Goal: Task Accomplishment & Management: Manage account settings

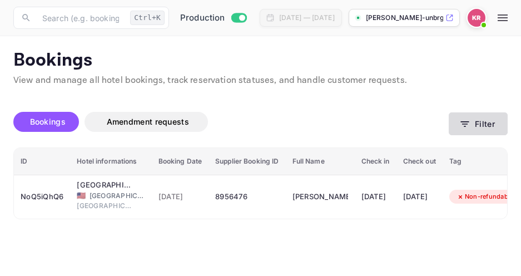
click at [466, 125] on icon "button" at bounding box center [465, 124] width 11 height 11
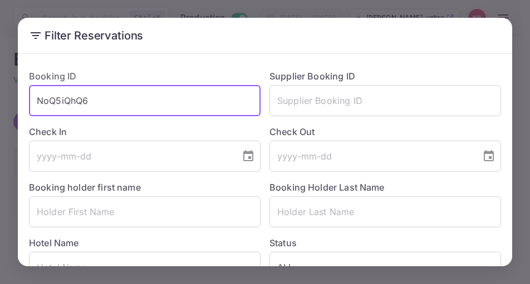
drag, startPoint x: 90, startPoint y: 100, endPoint x: 39, endPoint y: 100, distance: 50.6
click at [39, 100] on input "NoQ5iQhQ6" at bounding box center [145, 100] width 232 height 31
paste input "xK-fHAXQ3"
click at [37, 102] on input "xK-fHAXQ3" at bounding box center [145, 100] width 232 height 31
click at [86, 101] on input "xK-fHAXQ3" at bounding box center [145, 100] width 232 height 31
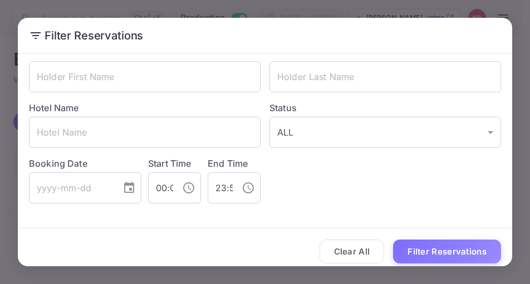
scroll to position [144, 0]
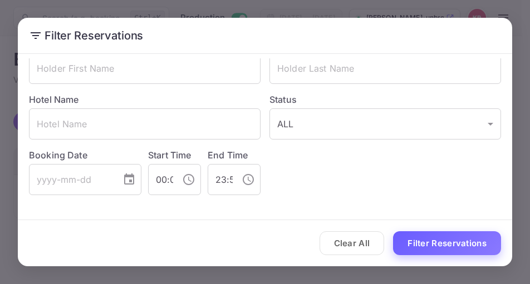
type input "xK-fHAXQ3"
click at [452, 245] on button "Filter Reservations" at bounding box center [447, 244] width 108 height 24
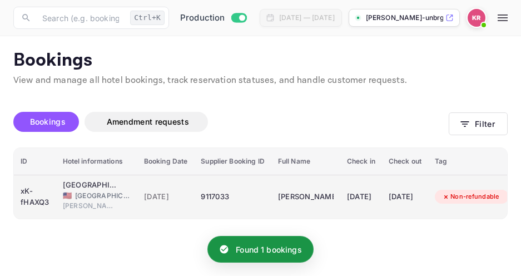
click at [215, 198] on div "9117033" at bounding box center [232, 197] width 63 height 18
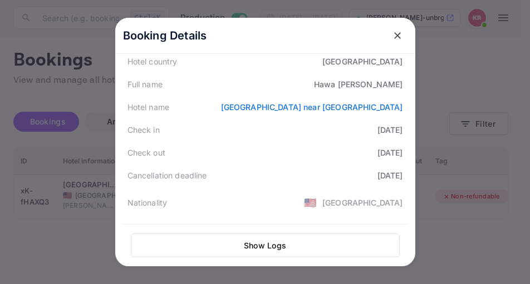
scroll to position [167, 0]
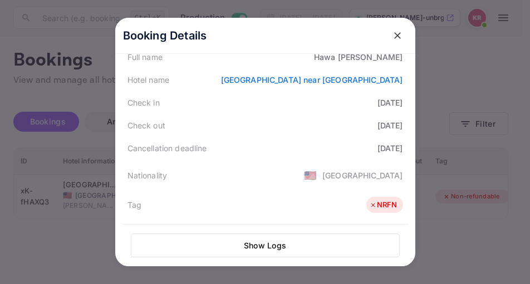
drag, startPoint x: 393, startPoint y: 37, endPoint x: 399, endPoint y: 40, distance: 6.2
click at [393, 38] on icon "close" at bounding box center [397, 35] width 11 height 11
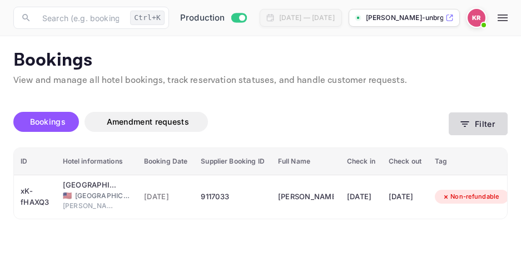
click at [468, 127] on icon "button" at bounding box center [465, 124] width 11 height 11
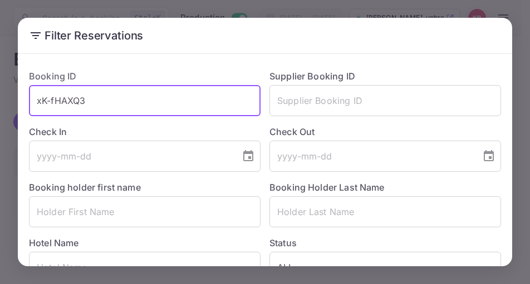
drag, startPoint x: 88, startPoint y: 102, endPoint x: 38, endPoint y: 105, distance: 49.6
click at [38, 105] on input "xK-fHAXQ3" at bounding box center [145, 100] width 232 height 31
paste input "PkAnfADod"
click at [38, 103] on input "PkAnfADod" at bounding box center [145, 100] width 232 height 31
click at [95, 100] on input "PkAnfADod" at bounding box center [145, 100] width 232 height 31
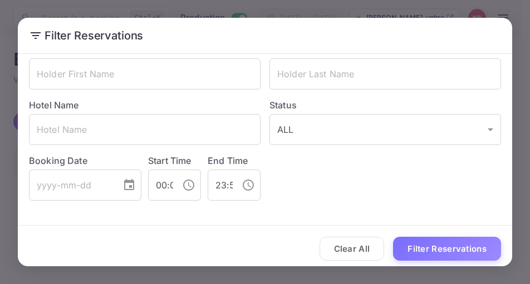
scroll to position [144, 0]
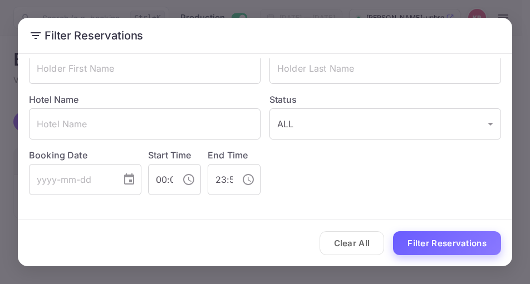
type input "PkAnfADod"
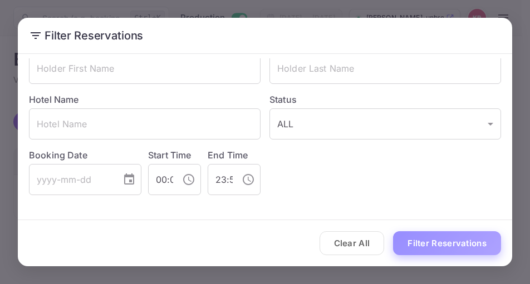
click at [438, 243] on button "Filter Reservations" at bounding box center [447, 244] width 108 height 24
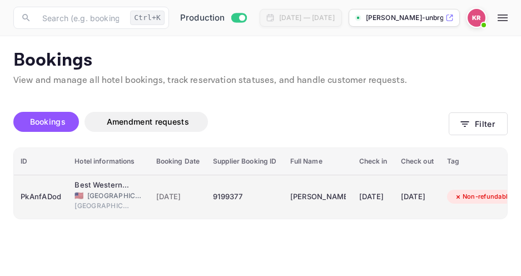
click at [101, 196] on span "[GEOGRAPHIC_DATA]" at bounding box center [115, 196] width 56 height 10
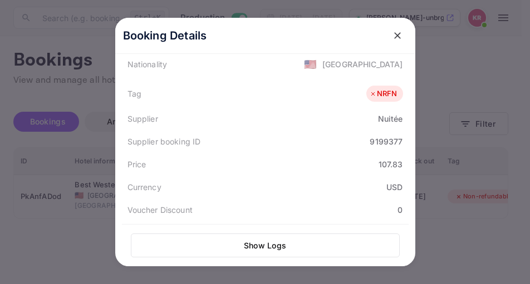
scroll to position [223, 0]
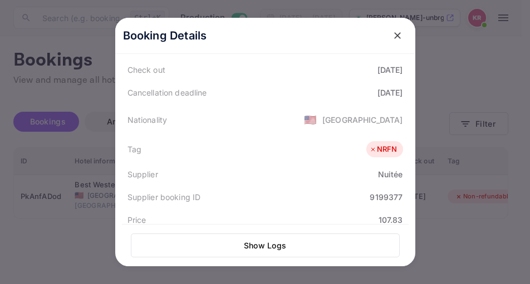
click at [394, 36] on icon "close" at bounding box center [397, 35] width 11 height 11
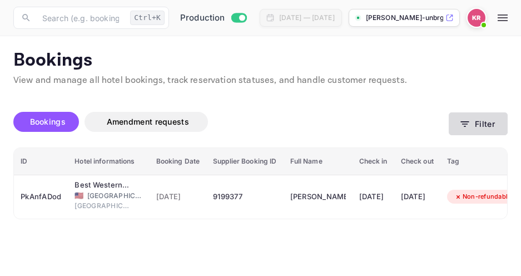
click at [469, 124] on icon "button" at bounding box center [465, 124] width 11 height 11
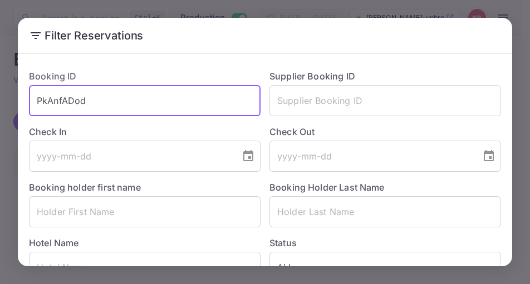
drag, startPoint x: 86, startPoint y: 101, endPoint x: 38, endPoint y: 101, distance: 47.9
click at [38, 101] on input "PkAnfADod" at bounding box center [145, 100] width 232 height 31
paste input "8G6x2FZ0W"
click at [37, 101] on input "8G6x2FZ0W" at bounding box center [145, 100] width 232 height 31
click at [100, 102] on input "8G6x2FZ0W" at bounding box center [145, 100] width 232 height 31
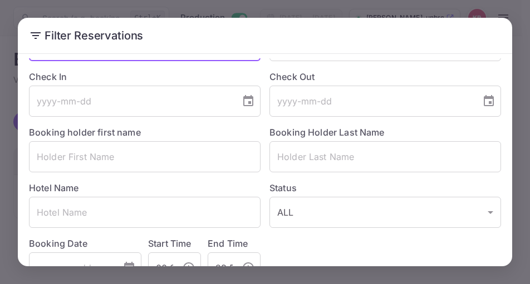
scroll to position [144, 0]
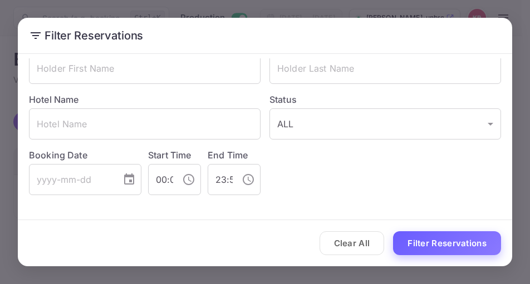
type input "8G6x2FZ0W"
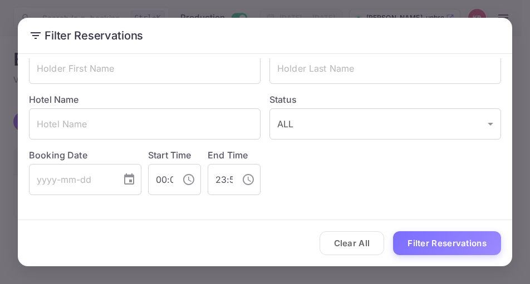
click at [430, 244] on button "Filter Reservations" at bounding box center [447, 244] width 108 height 24
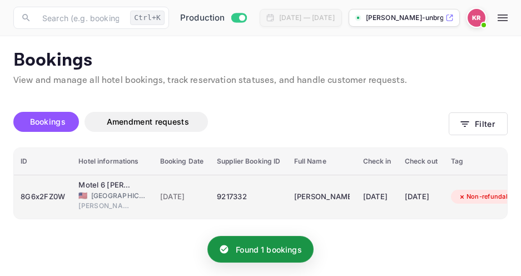
click at [204, 199] on span "[DATE]" at bounding box center [182, 197] width 44 height 12
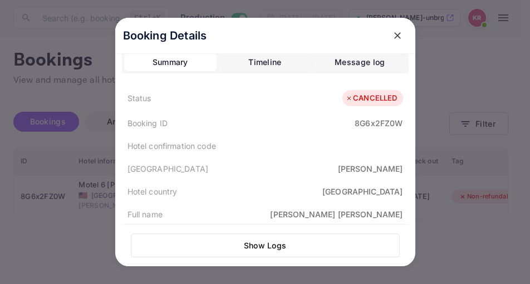
scroll to position [0, 0]
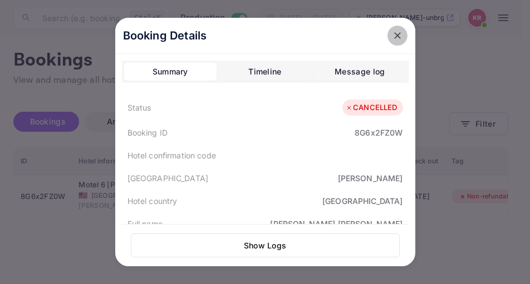
click at [392, 36] on icon "close" at bounding box center [397, 35] width 11 height 11
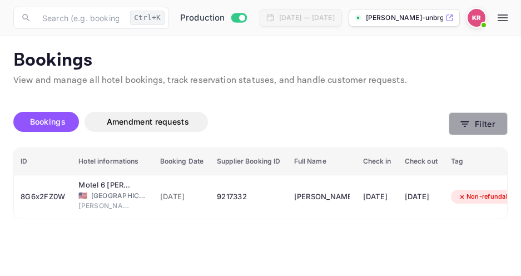
drag, startPoint x: 513, startPoint y: 145, endPoint x: 470, endPoint y: 129, distance: 46.0
click at [470, 129] on button "Filter" at bounding box center [478, 123] width 59 height 23
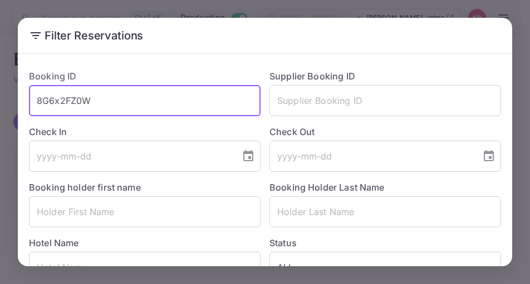
drag, startPoint x: 99, startPoint y: 101, endPoint x: 9, endPoint y: 93, distance: 90.5
click at [9, 93] on div "Filter Reservations Booking ID 8G6x2FZ0W ​ Supplier Booking ID ​ Check In ​ Che…" at bounding box center [265, 142] width 530 height 284
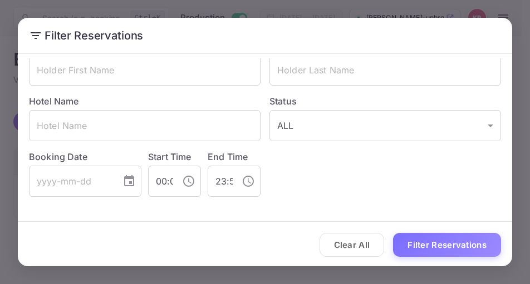
scroll to position [144, 0]
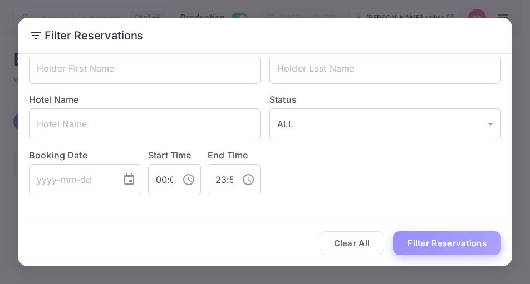
click at [432, 239] on button "Filter Reservations" at bounding box center [447, 244] width 108 height 24
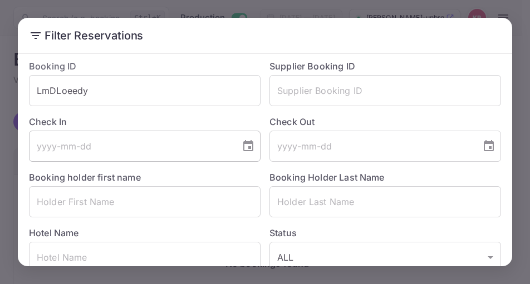
scroll to position [0, 0]
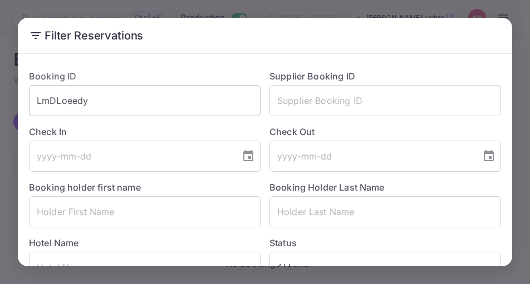
click at [87, 104] on input "LmDLoeedy" at bounding box center [145, 100] width 232 height 31
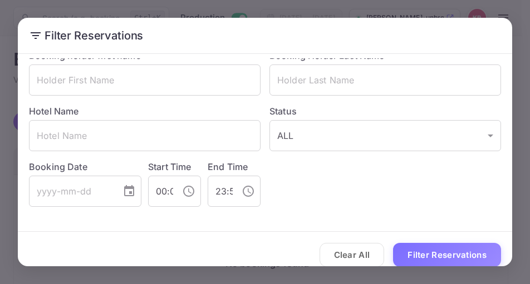
scroll to position [144, 0]
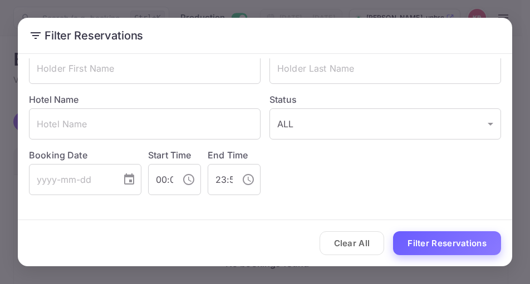
type input "LmDLoeedv"
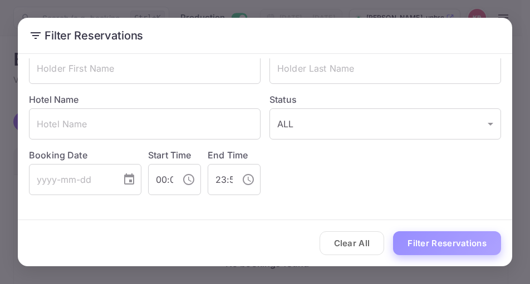
click at [465, 248] on button "Filter Reservations" at bounding box center [447, 244] width 108 height 24
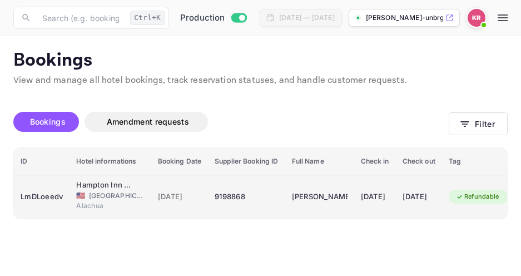
click at [175, 199] on span "[DATE]" at bounding box center [180, 197] width 44 height 12
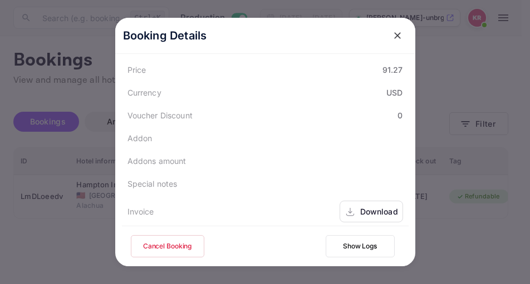
scroll to position [390, 0]
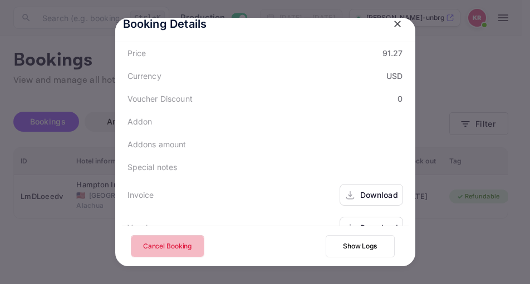
click at [166, 245] on button "Cancel Booking" at bounding box center [167, 246] width 73 height 22
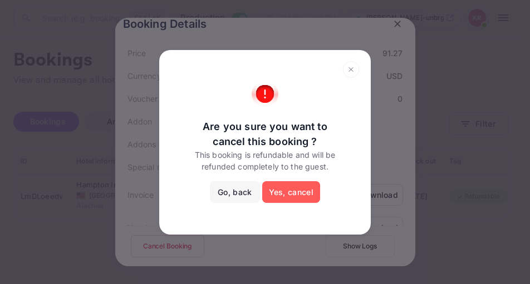
click at [306, 196] on button "Yes, cancel" at bounding box center [291, 192] width 58 height 22
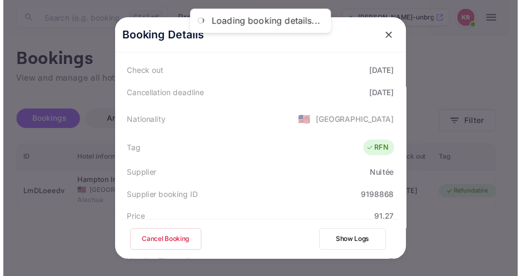
scroll to position [223, 0]
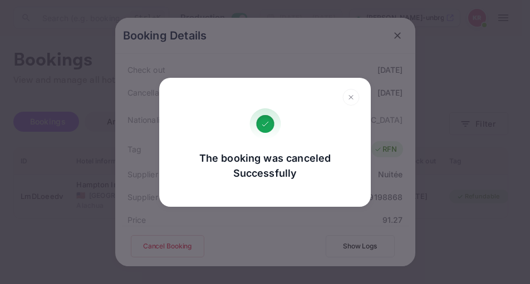
click at [351, 98] on icon at bounding box center [350, 97] width 17 height 17
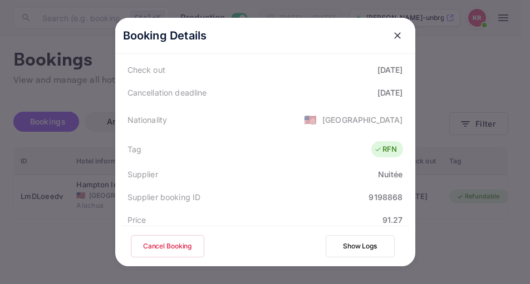
click at [392, 37] on icon "close" at bounding box center [397, 35] width 11 height 11
